Goal: Task Accomplishment & Management: Complete application form

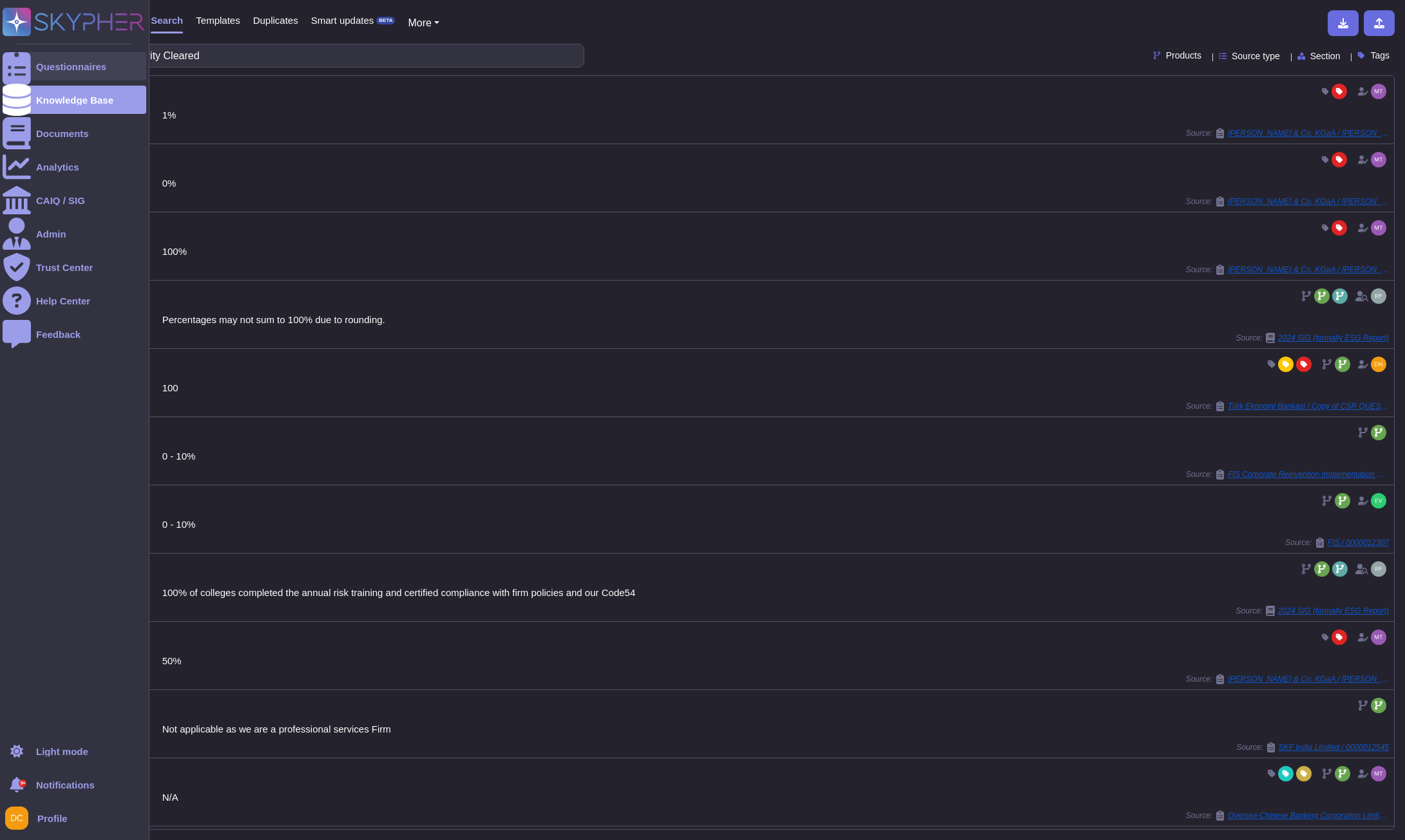
drag, startPoint x: 0, startPoint y: 0, endPoint x: 22, endPoint y: 61, distance: 64.8
click at [22, 61] on icon at bounding box center [16, 67] width 28 height 38
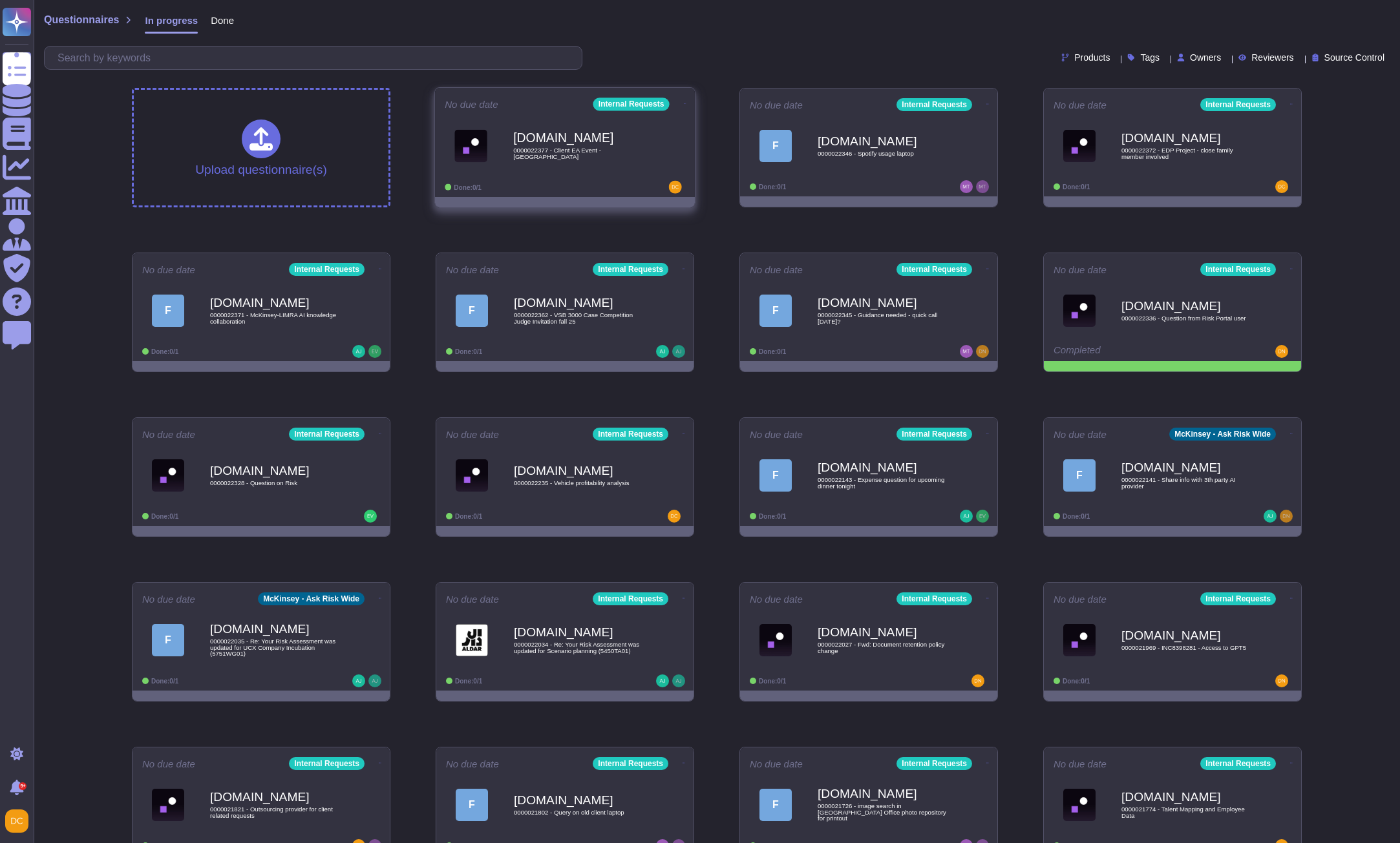
click at [601, 165] on div "[DOMAIN_NAME] 0000022377 - Client EA Event - [GEOGRAPHIC_DATA]" at bounding box center [579, 145] width 130 height 52
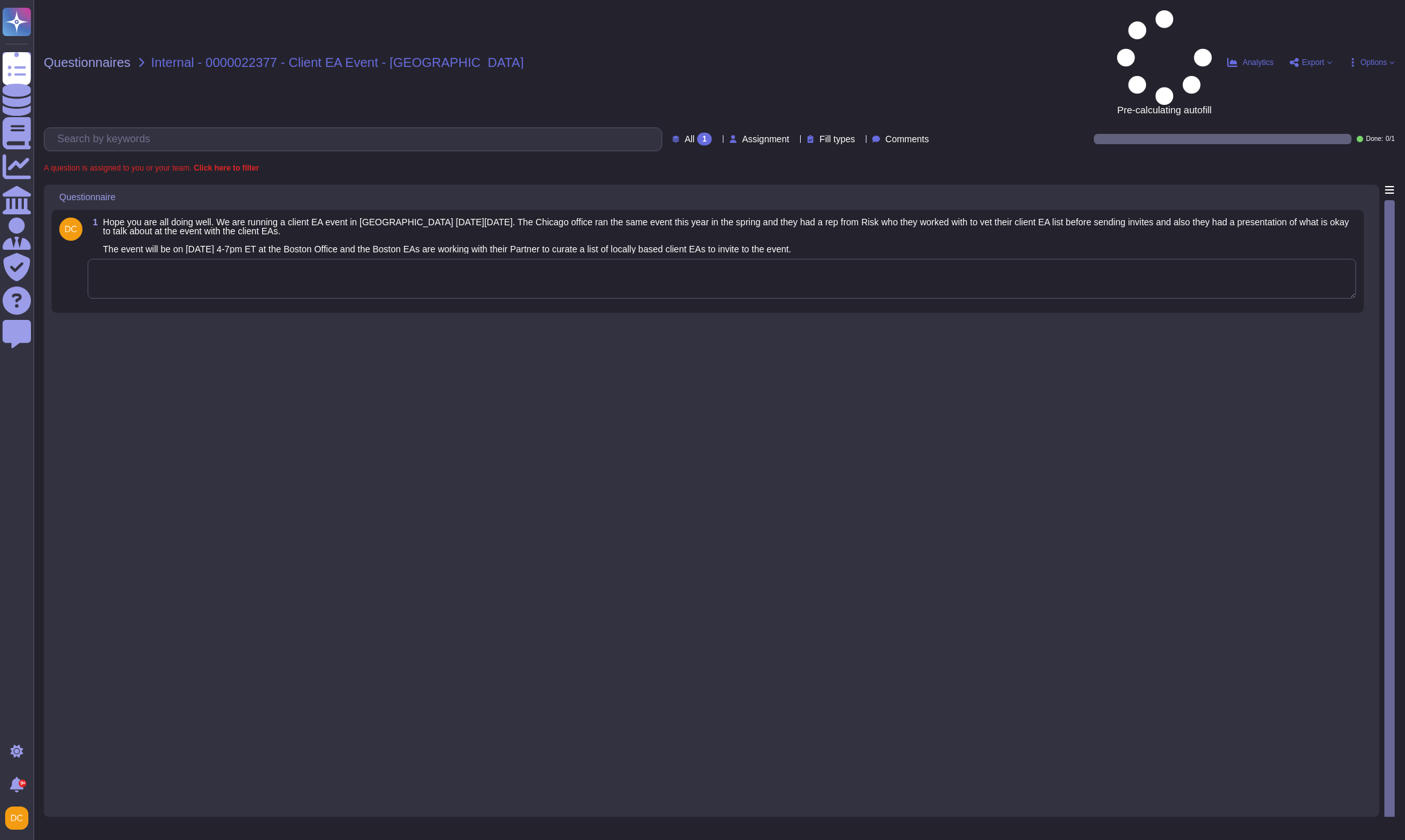
click at [336, 258] on textarea at bounding box center [722, 278] width 1268 height 40
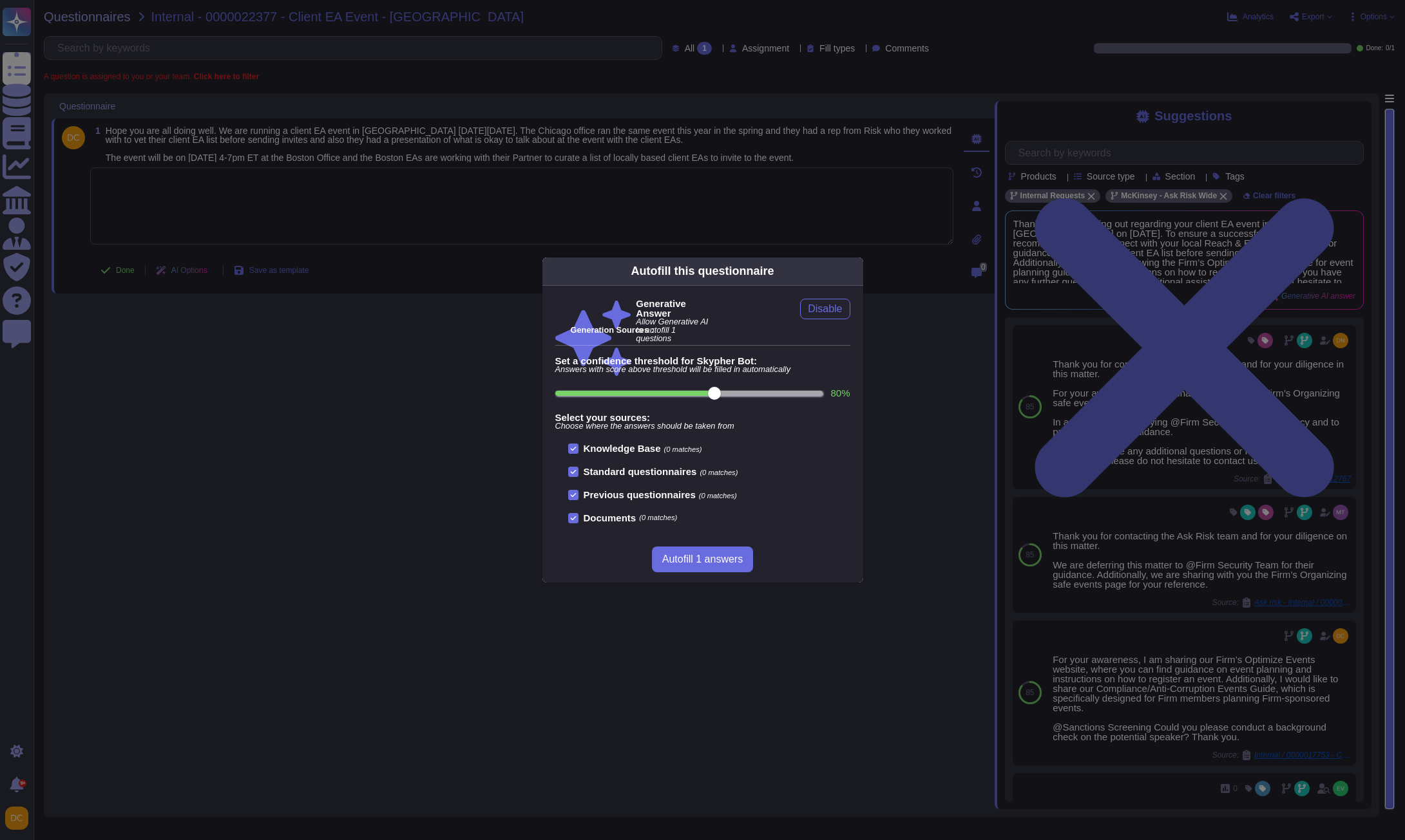
click at [449, 257] on div "Autofill this questionnaire Generative Answer Allow Generative AI to autofill 1…" at bounding box center [702, 420] width 1405 height 840
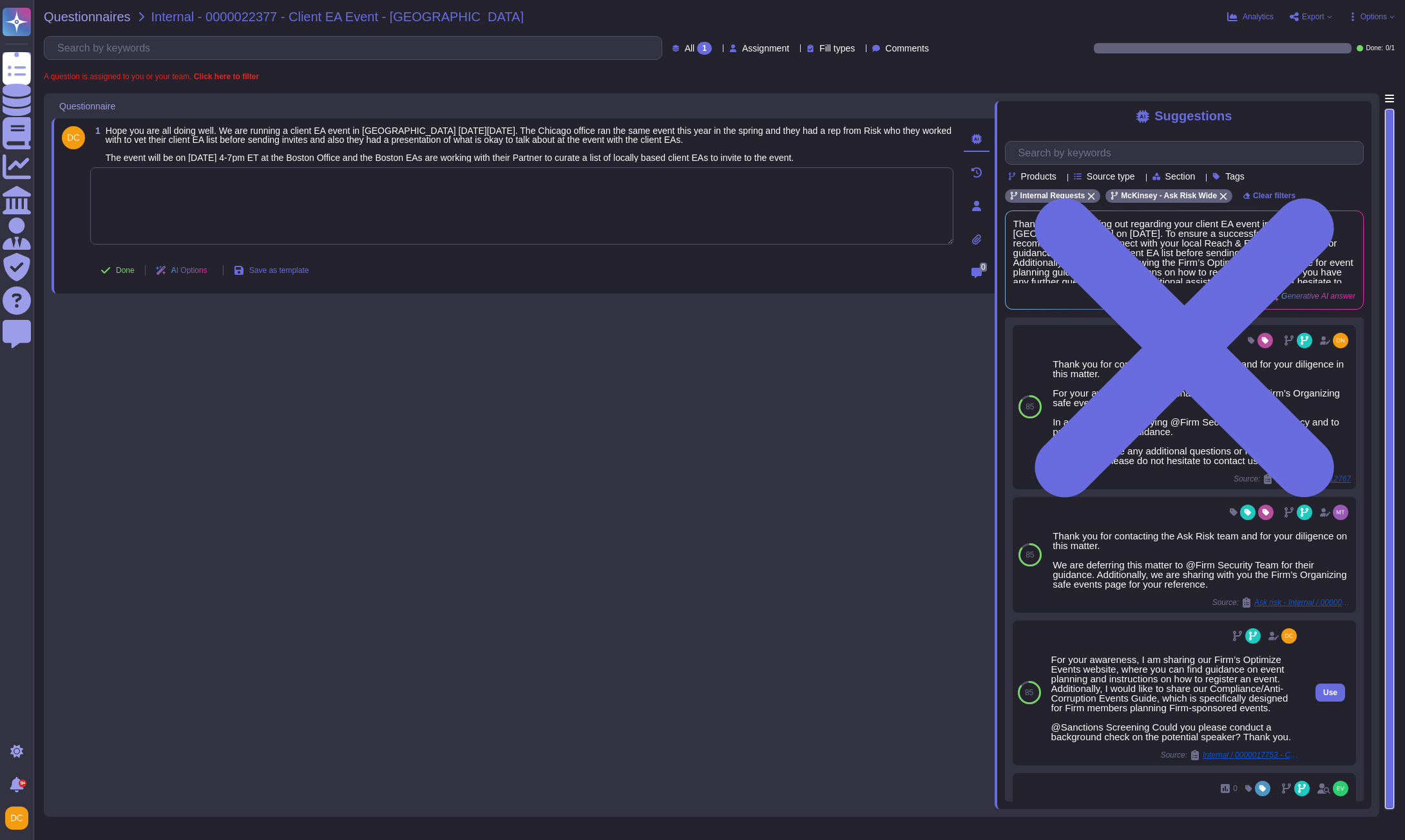
scroll to position [193, 0]
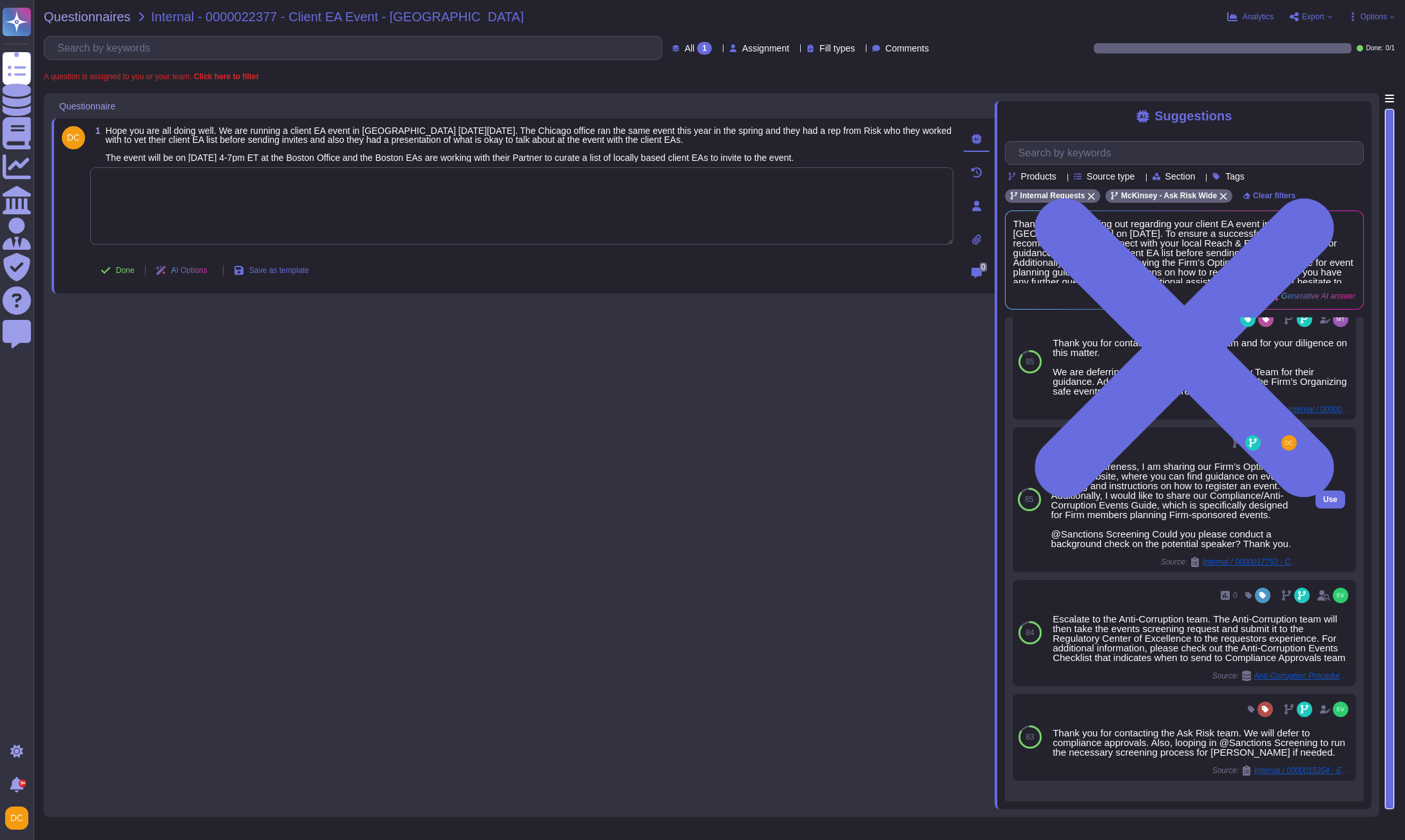
click at [1222, 570] on div "For your awareness, I am sharing our Firm’s Optimize Events website, where you …" at bounding box center [1175, 499] width 259 height 145
click at [1222, 564] on span "Internal / 0000017753 - Compliance Check on Values Day Socials and Keynote Spea…" at bounding box center [1251, 562] width 97 height 7
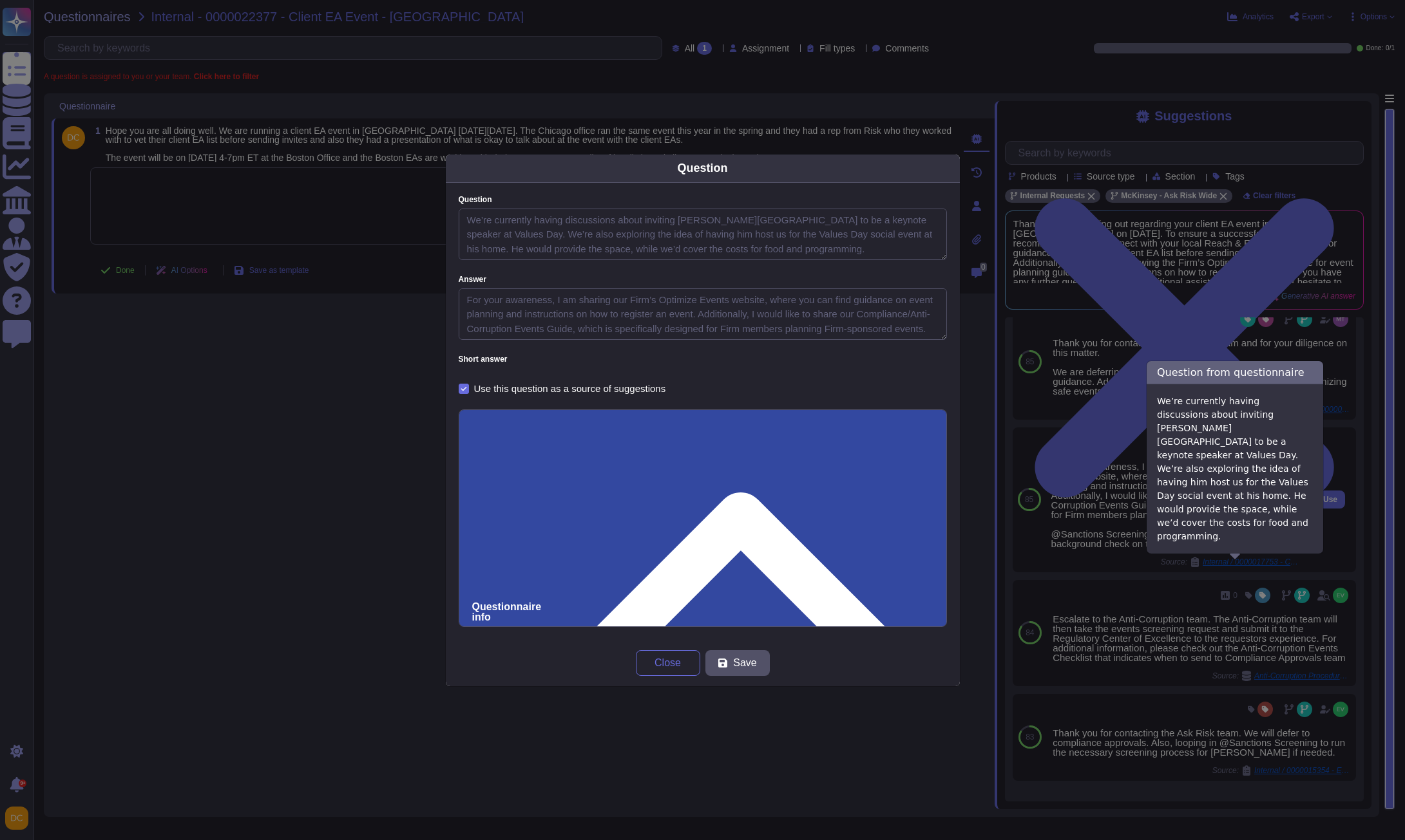
type textarea "We’re currently having discussions about inviting [PERSON_NAME][GEOGRAPHIC_DATA…"
type textarea "For your awareness, I am sharing our Firm’s Optimize Events website, where you …"
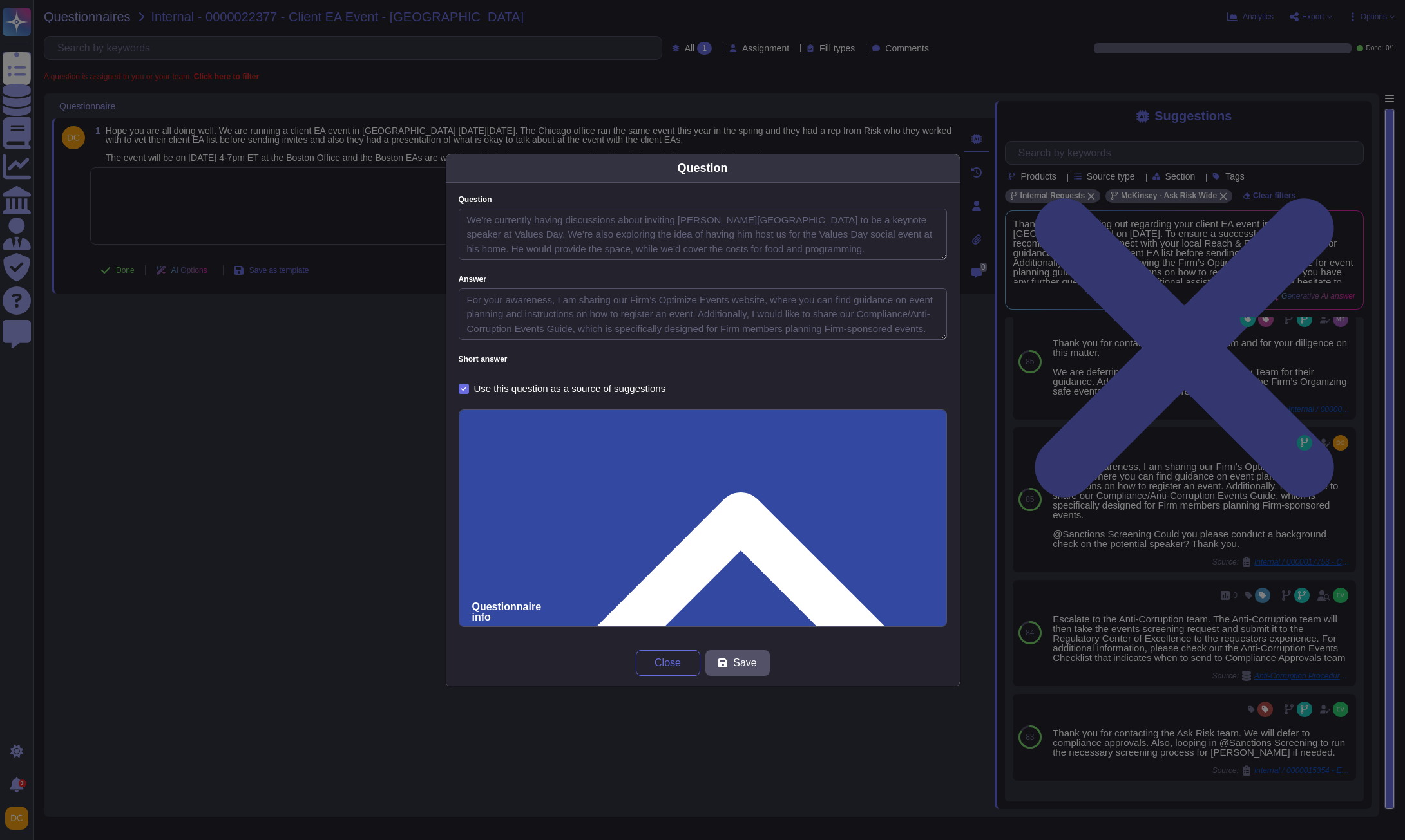
scroll to position [58, 0]
click at [1178, 522] on div "Question Question We’re currently having discussions about inviting [PERSON_NAM…" at bounding box center [702, 420] width 1405 height 840
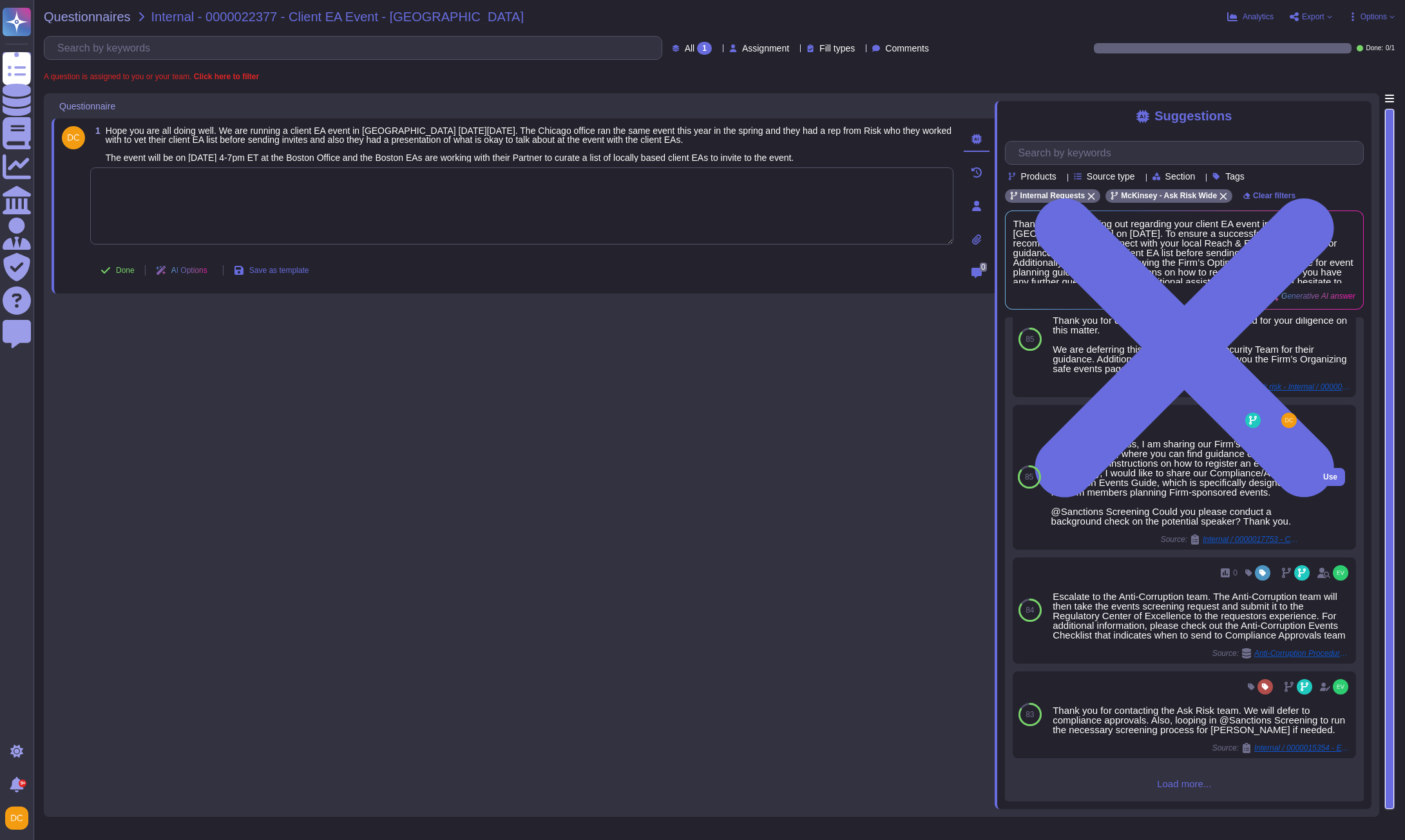
scroll to position [236, 0]
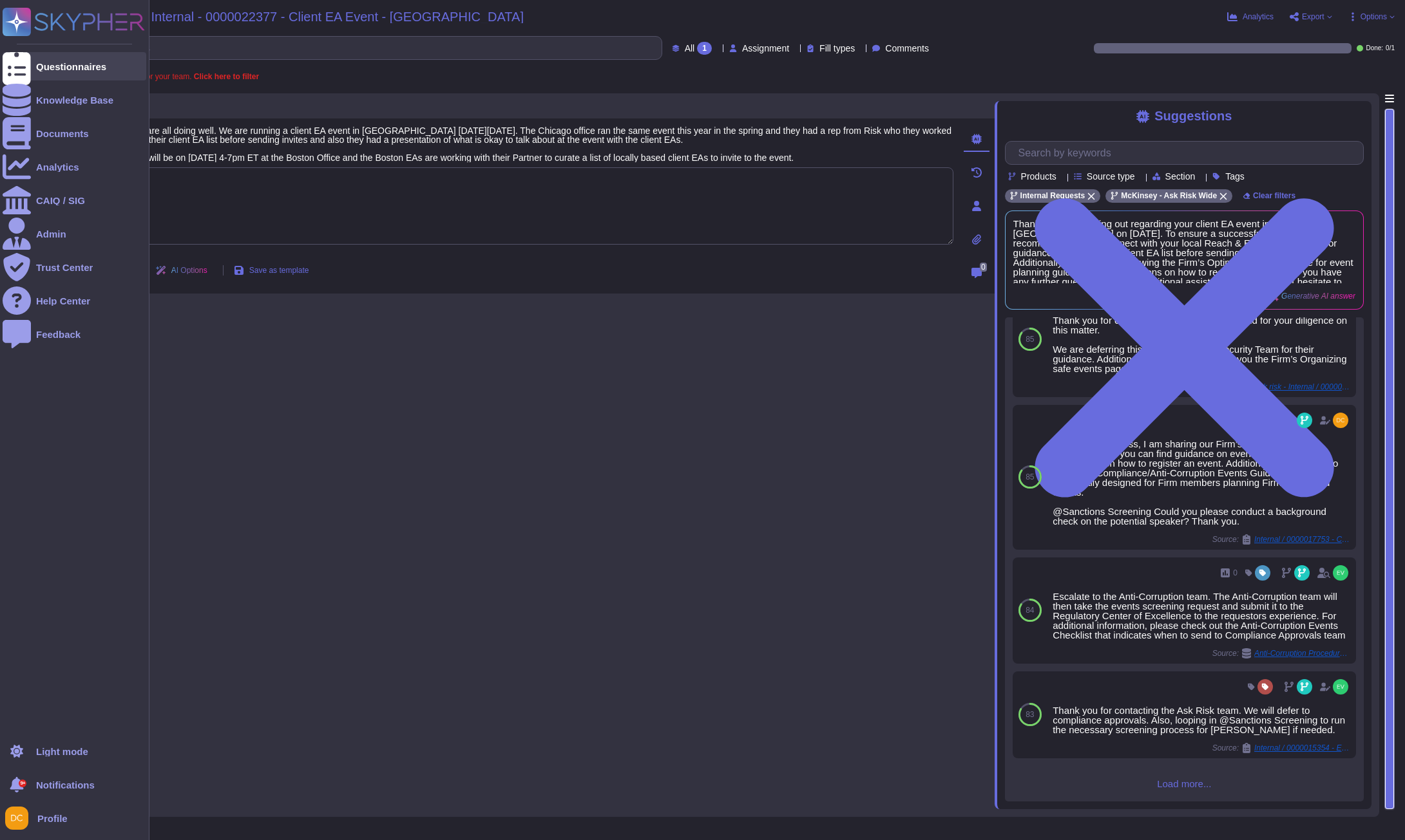
click at [24, 61] on icon at bounding box center [16, 67] width 28 height 38
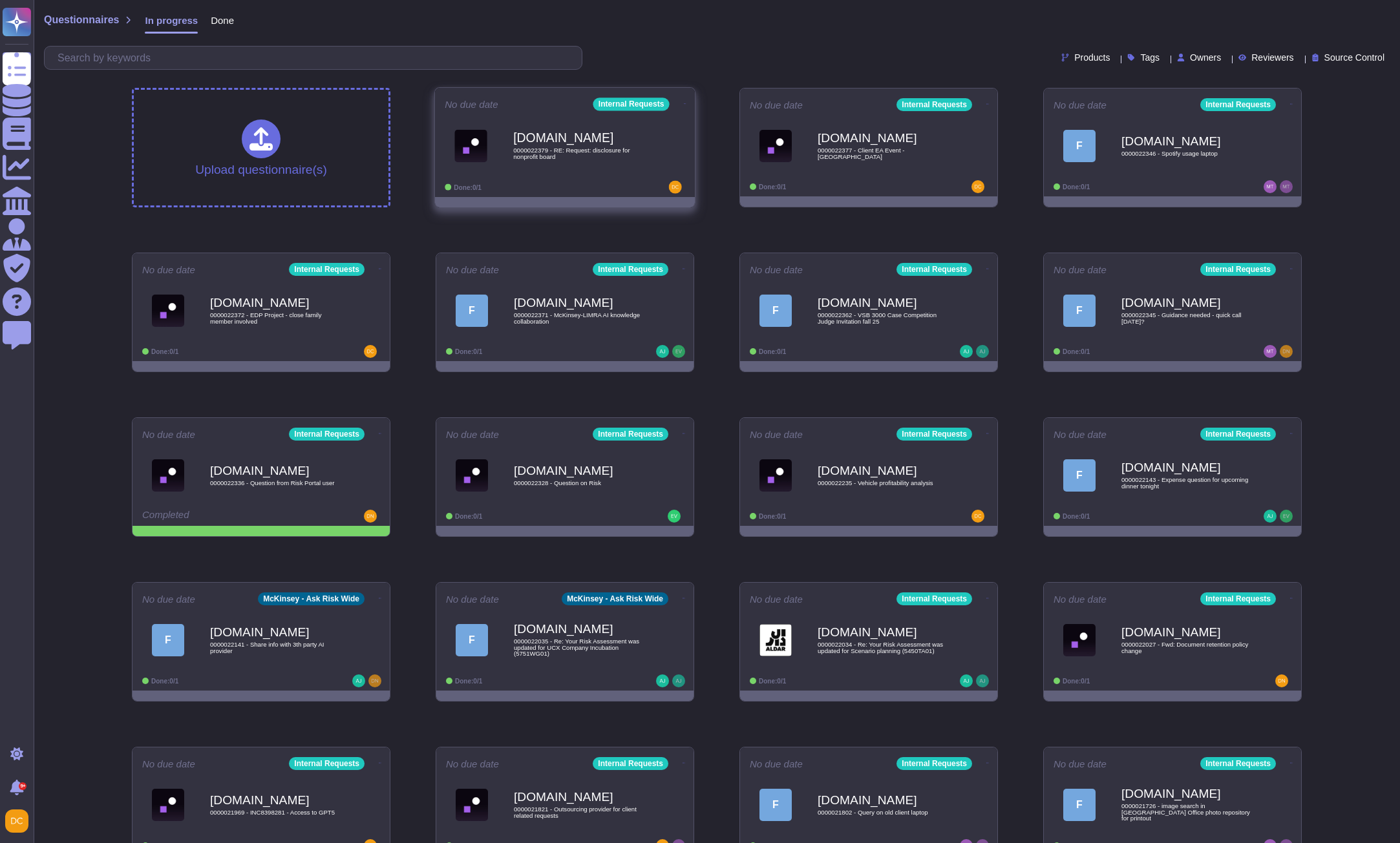
click at [584, 159] on span "0000022379 - RE: Request: disclosure for nonprofit board" at bounding box center [579, 153] width 130 height 12
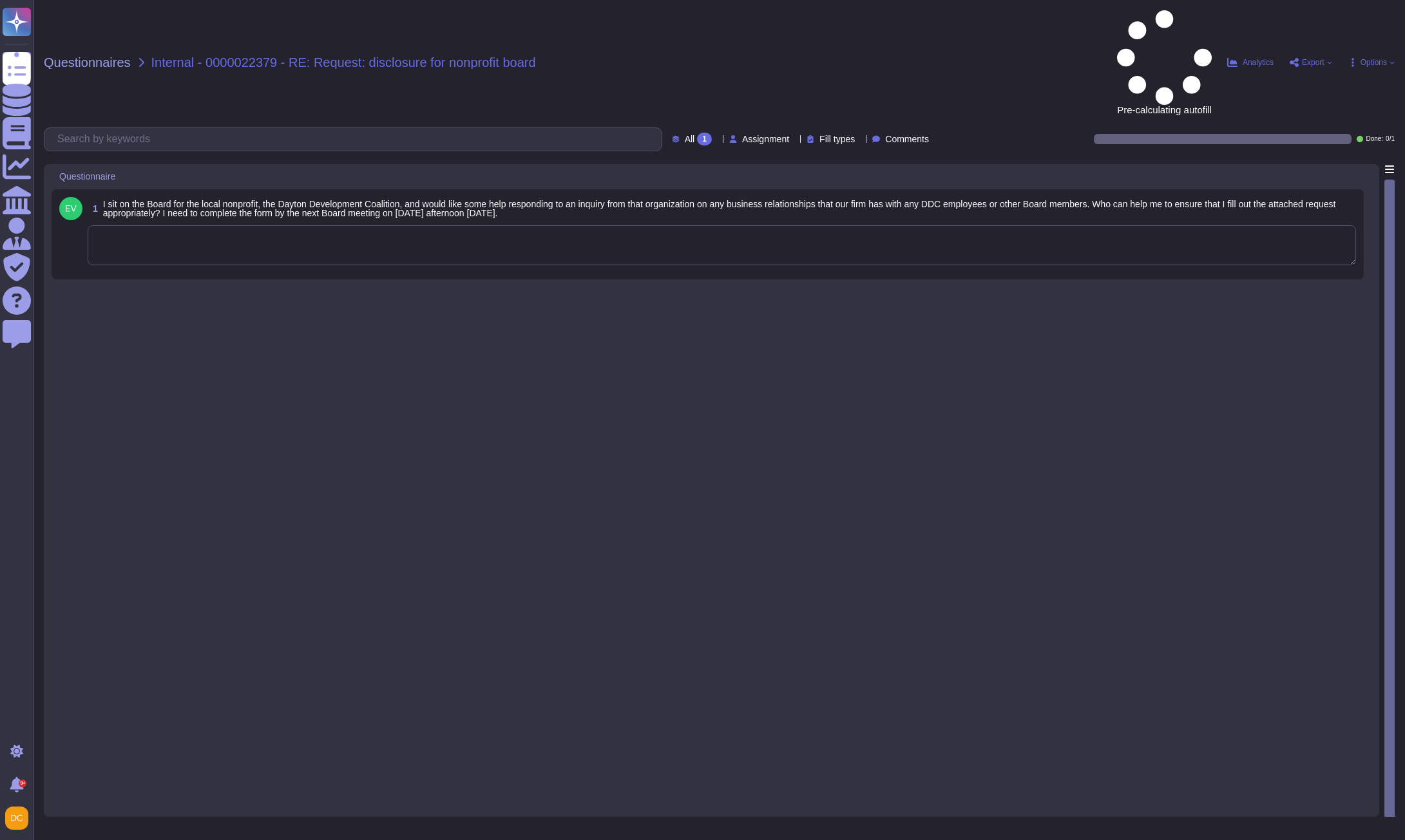
click at [202, 226] on textarea at bounding box center [722, 246] width 1268 height 40
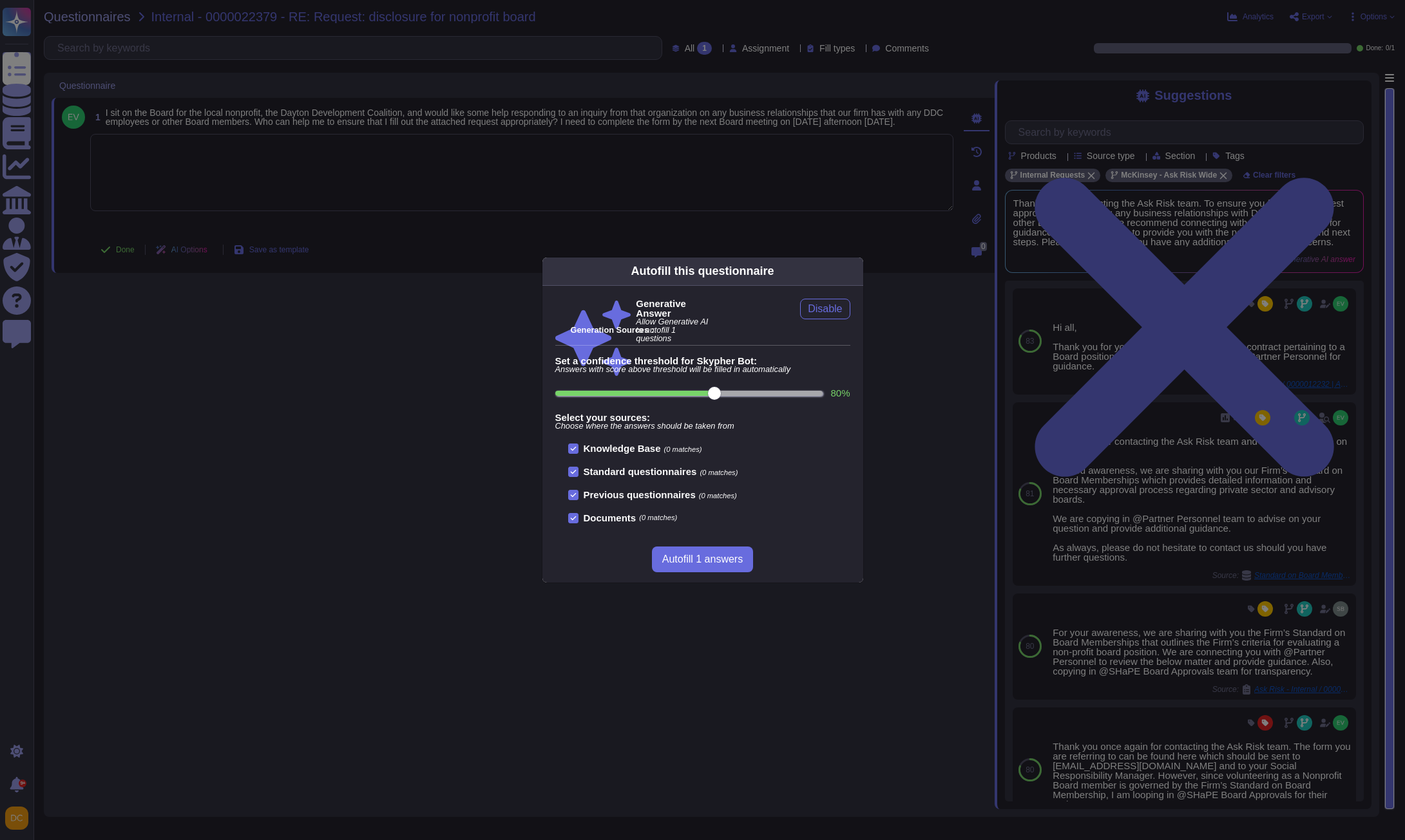
click at [296, 165] on div "Autofill this questionnaire Generative Answer Allow Generative AI to autofill 1…" at bounding box center [702, 420] width 1405 height 840
